Goal: Task Accomplishment & Management: Manage account settings

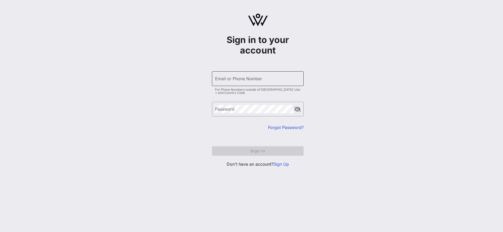
click at [232, 81] on input "Email or Phone Number" at bounding box center [257, 78] width 85 height 8
type input "[EMAIL_ADDRESS][DOMAIN_NAME]"
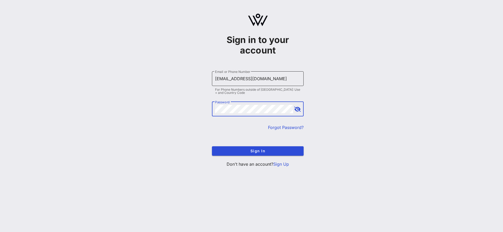
click at [212, 146] on button "Sign In" at bounding box center [258, 150] width 92 height 9
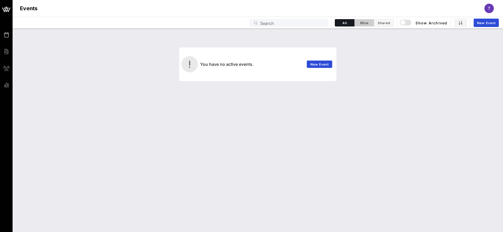
click at [366, 24] on span "Mine" at bounding box center [364, 23] width 13 height 4
click at [387, 23] on span "Shared" at bounding box center [384, 23] width 13 height 4
click at [487, 10] on div "T" at bounding box center [489, 8] width 9 height 9
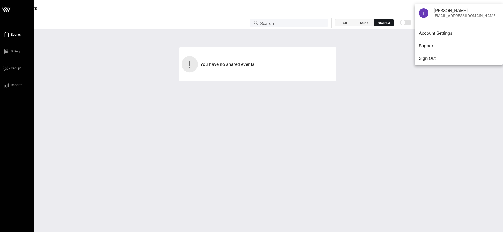
click at [13, 71] on div "Events Billing Groups Reports" at bounding box center [18, 59] width 31 height 57
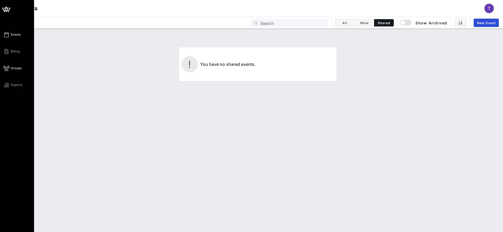
click at [13, 66] on span "Groups" at bounding box center [16, 68] width 11 height 5
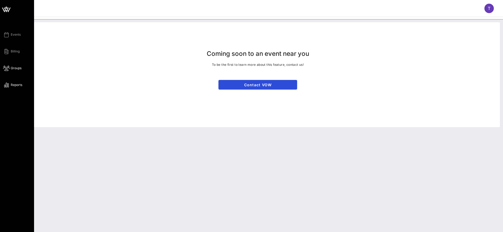
click at [6, 85] on icon at bounding box center [6, 85] width 7 height 1
click at [14, 58] on div "Events Billing Groups Reports" at bounding box center [18, 59] width 31 height 57
click at [15, 52] on span "Billing" at bounding box center [15, 51] width 9 height 5
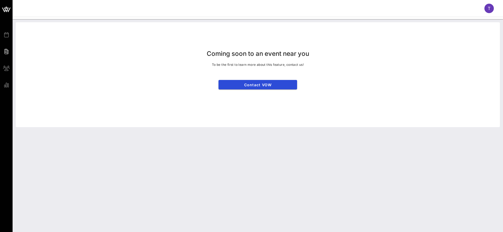
click at [484, 4] on div "T" at bounding box center [258, 8] width 491 height 17
click at [487, 6] on div "T" at bounding box center [489, 8] width 9 height 9
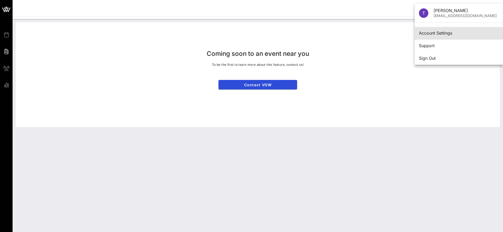
click at [436, 36] on div "Account Settings" at bounding box center [459, 33] width 80 height 11
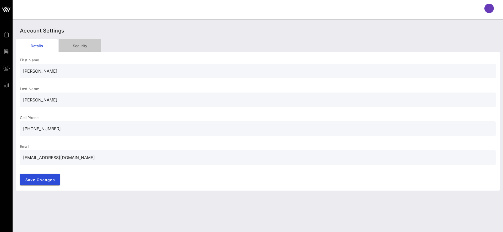
click at [87, 42] on div "Security" at bounding box center [80, 45] width 42 height 13
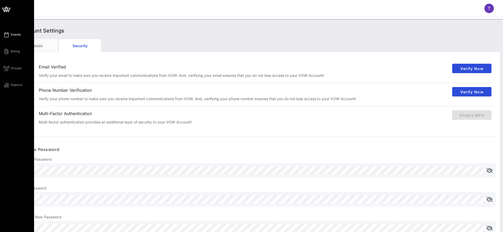
click at [9, 36] on link "Events" at bounding box center [12, 34] width 18 height 6
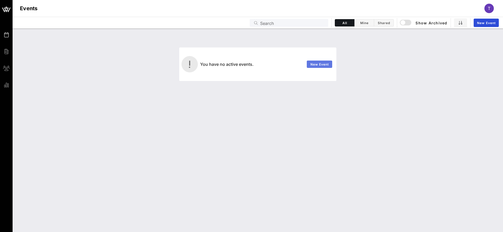
click at [313, 66] on span "New Event" at bounding box center [319, 64] width 19 height 4
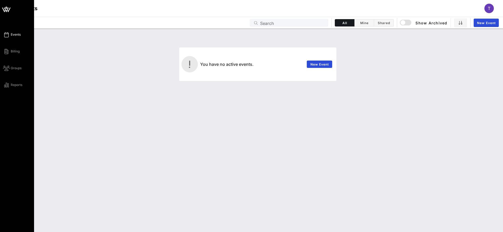
click at [10, 9] on icon at bounding box center [9, 10] width 3 height 4
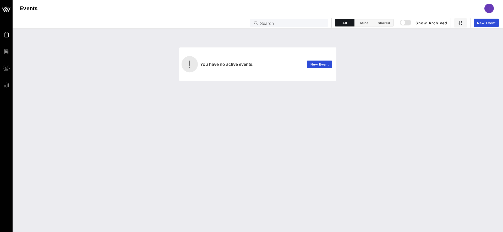
click at [488, 11] on span "T" at bounding box center [489, 8] width 3 height 5
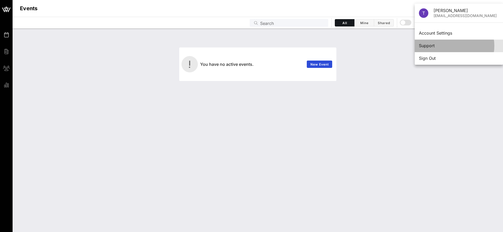
click at [437, 47] on div "Support" at bounding box center [459, 45] width 80 height 5
